Goal: Task Accomplishment & Management: Use online tool/utility

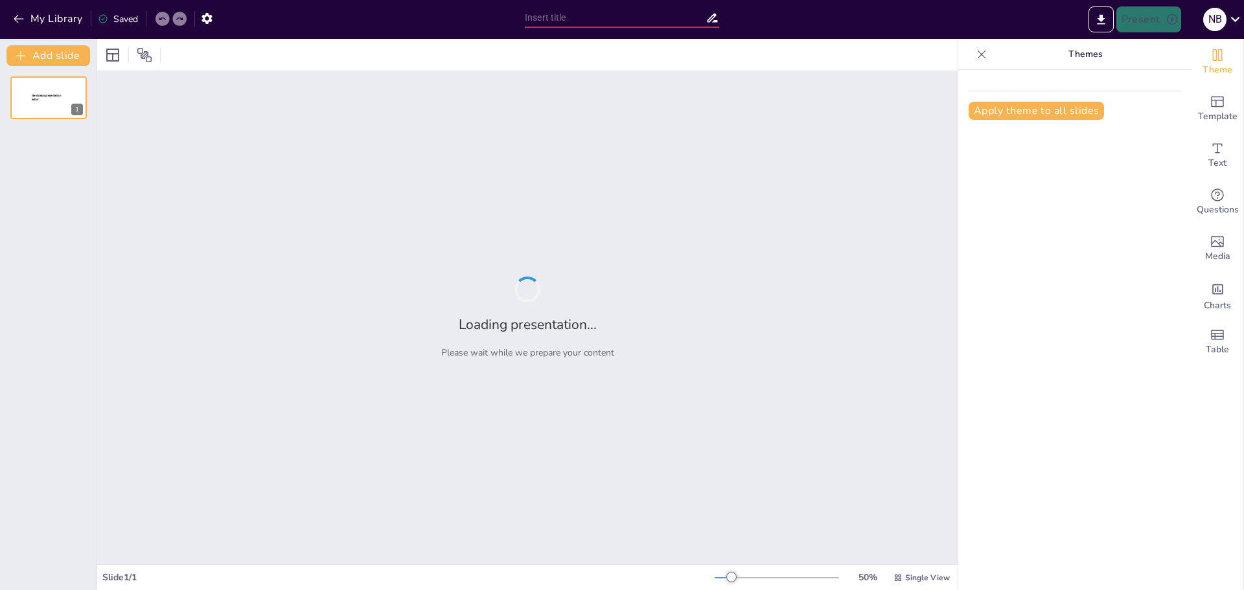
type input "El Origen del Universo: Teorías y Evidencias"
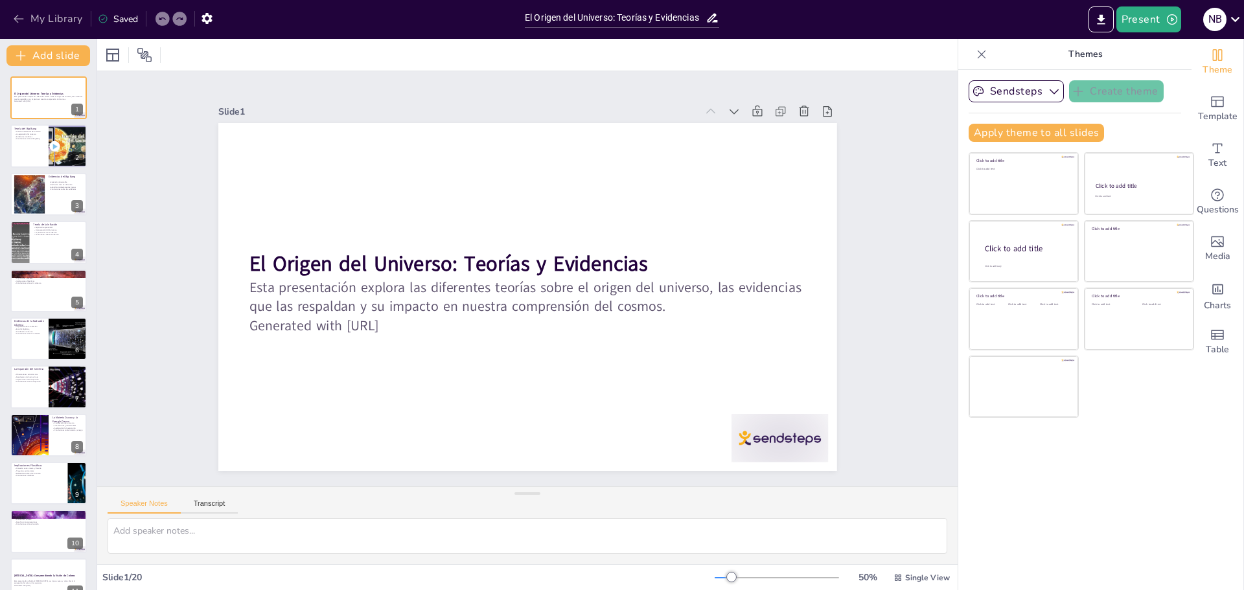
click at [50, 14] on button "My Library" at bounding box center [49, 18] width 78 height 21
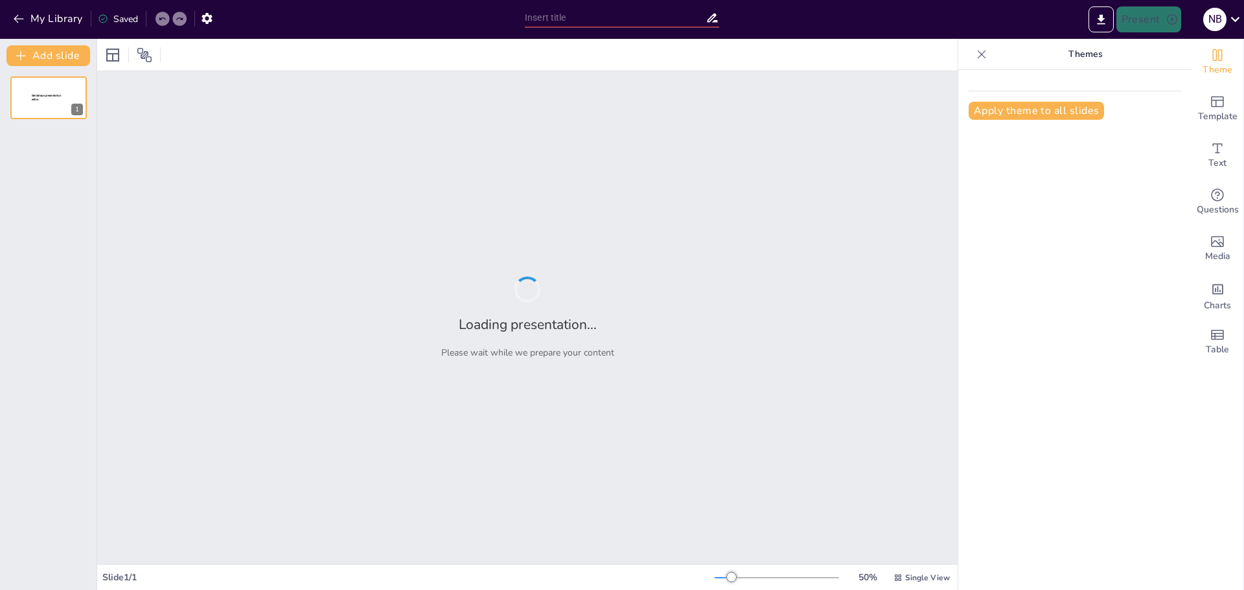
type input "Desmitificando la Discapacidad: Realidades y Retos"
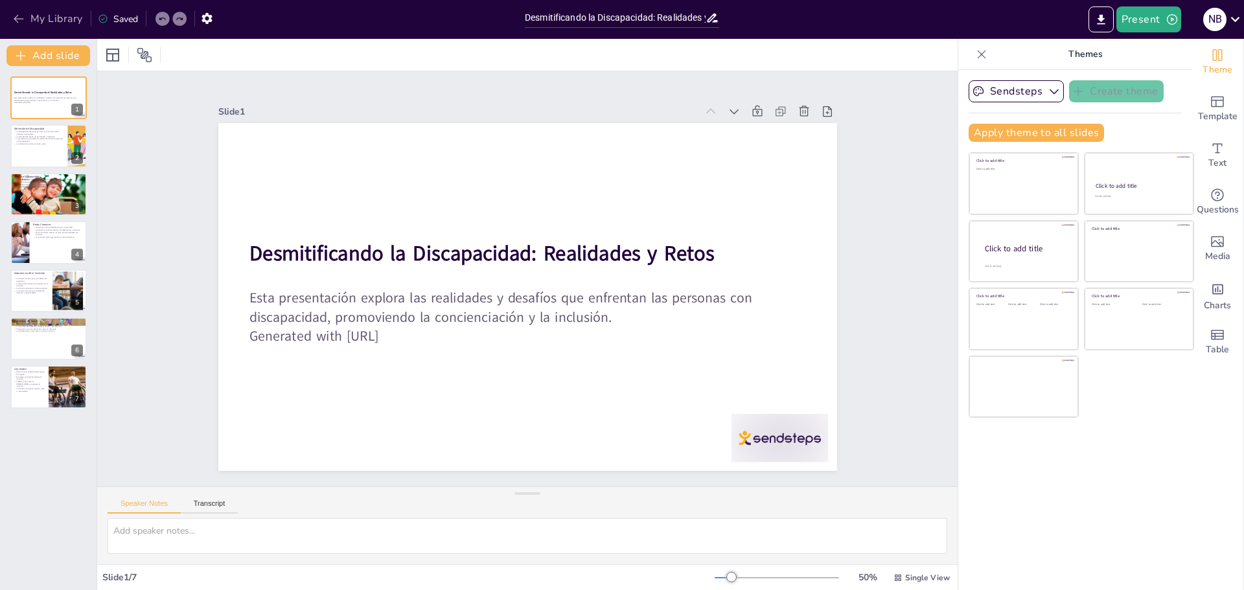
click at [45, 9] on button "My Library" at bounding box center [49, 18] width 78 height 21
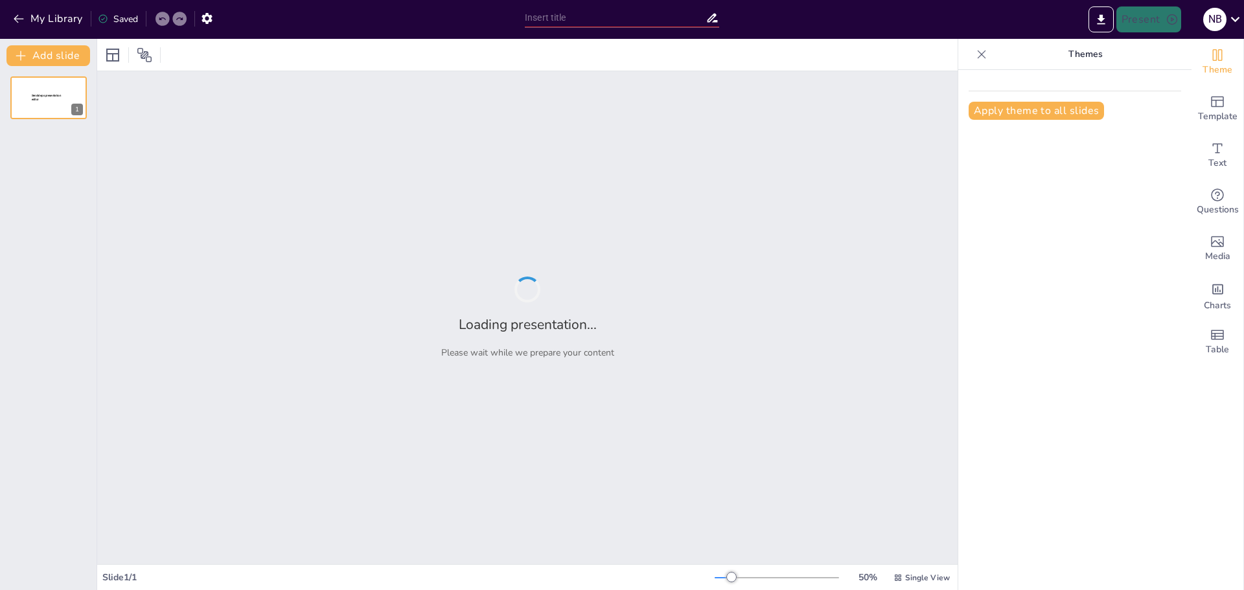
type input "Impacto del Consumo Excesivo de Comida Chatarra en la Salud"
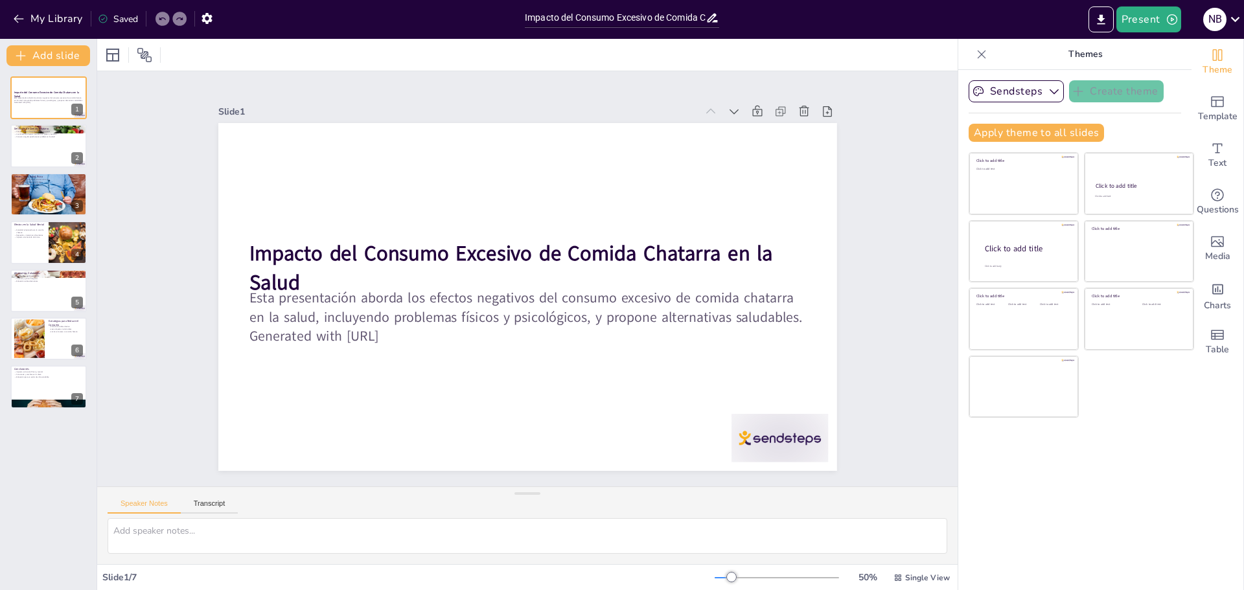
click at [34, 5] on div "My Library Saved" at bounding box center [259, 18] width 518 height 36
click at [38, 16] on button "My Library" at bounding box center [49, 18] width 78 height 21
